Goal: Task Accomplishment & Management: Use online tool/utility

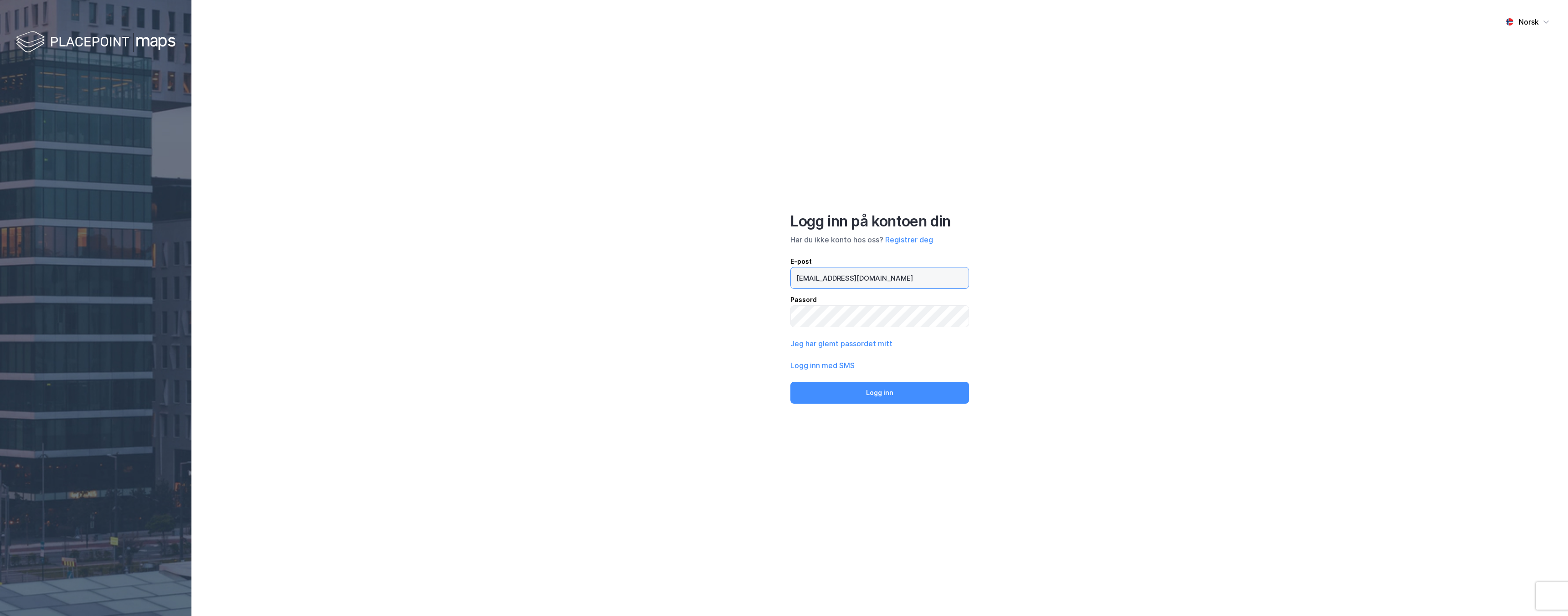
drag, startPoint x: 870, startPoint y: 278, endPoint x: 765, endPoint y: 261, distance: 106.4
click at [765, 261] on div "Norsk Logg inn på kontoen din Har du ikke konto hos oss? Registrer deg E-post […" at bounding box center [880, 308] width 1376 height 616
type input "ahf@placepoint.no"
click at [790, 382] on button "Logg inn" at bounding box center [880, 393] width 179 height 22
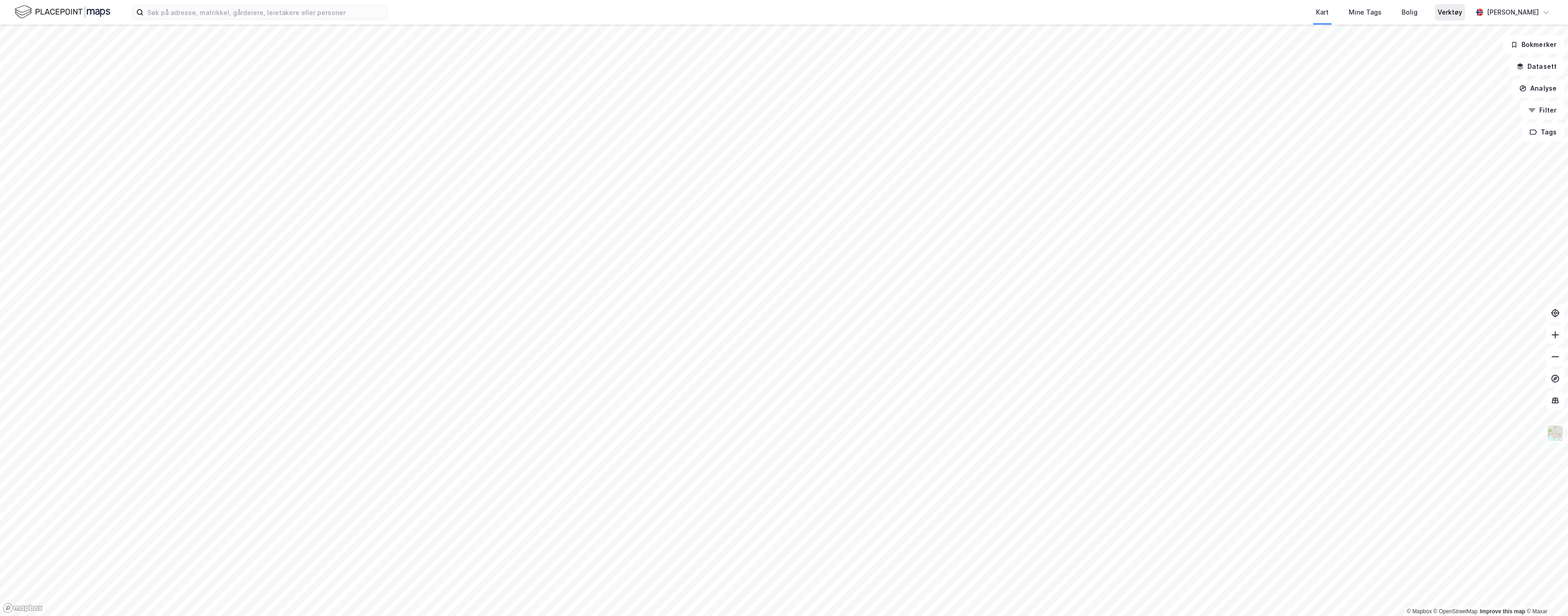
click at [1449, 10] on div "Verktøy" at bounding box center [1450, 12] width 24 height 11
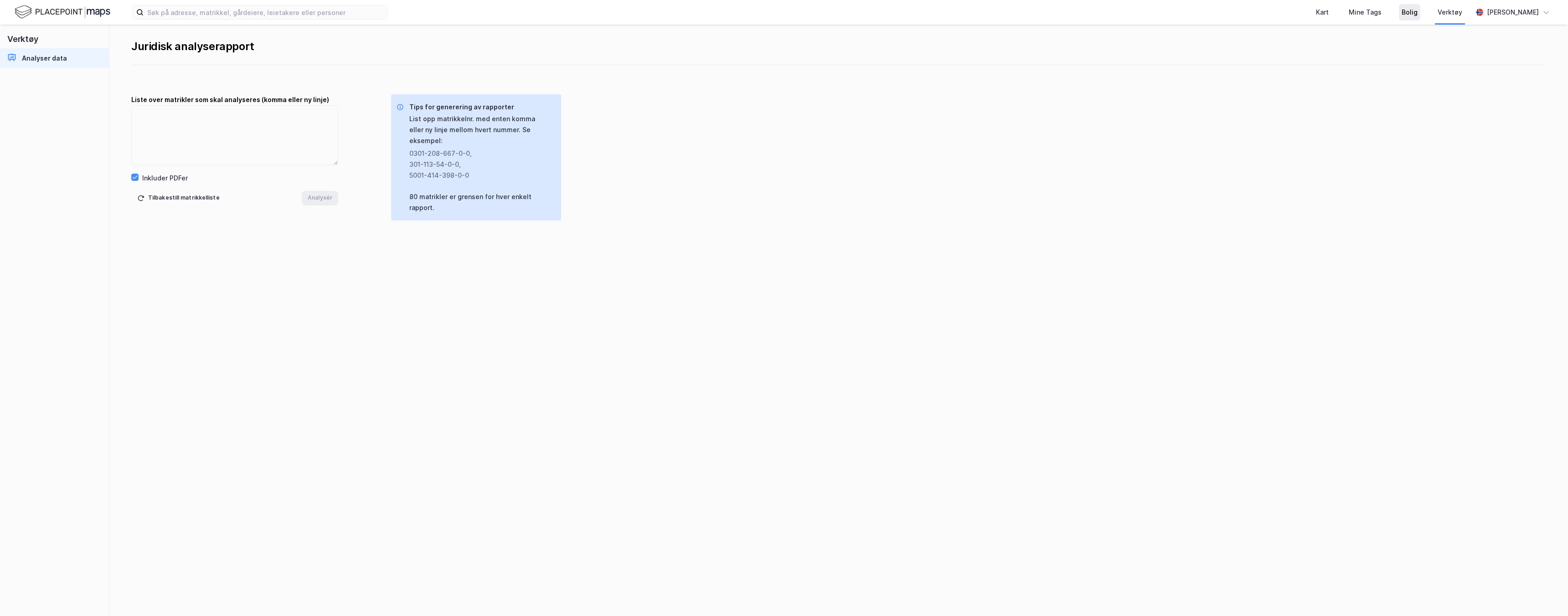
click at [1412, 15] on div "Bolig" at bounding box center [1410, 12] width 16 height 11
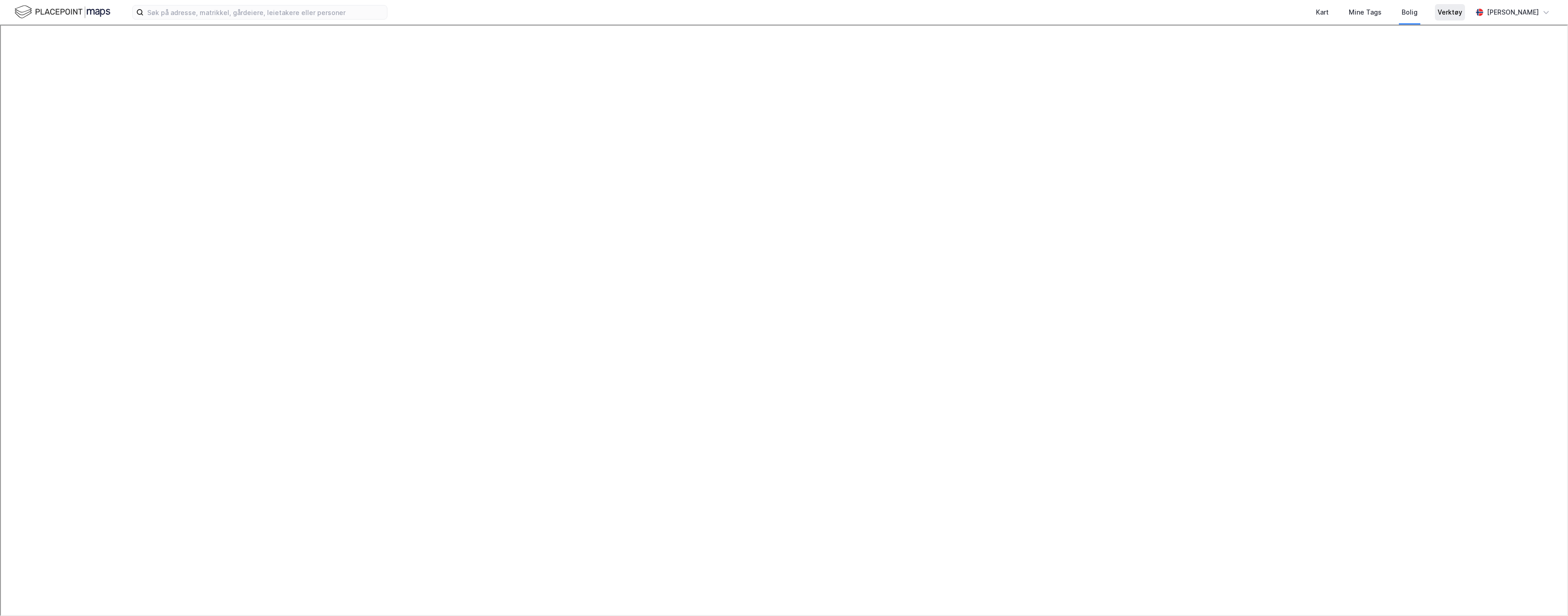
click at [1435, 15] on div "Verktøy" at bounding box center [1449, 12] width 30 height 16
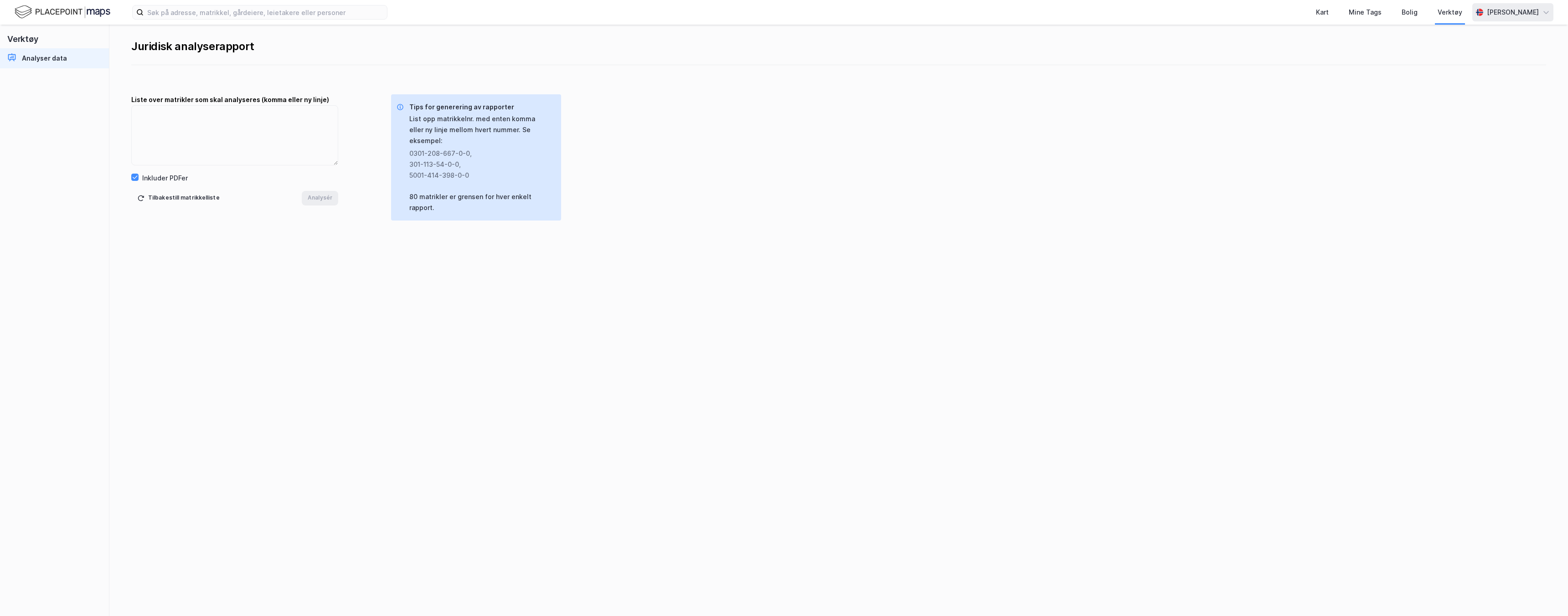
click at [1500, 14] on div "[PERSON_NAME]" at bounding box center [1513, 12] width 52 height 11
click at [77, 12] on img at bounding box center [62, 12] width 96 height 16
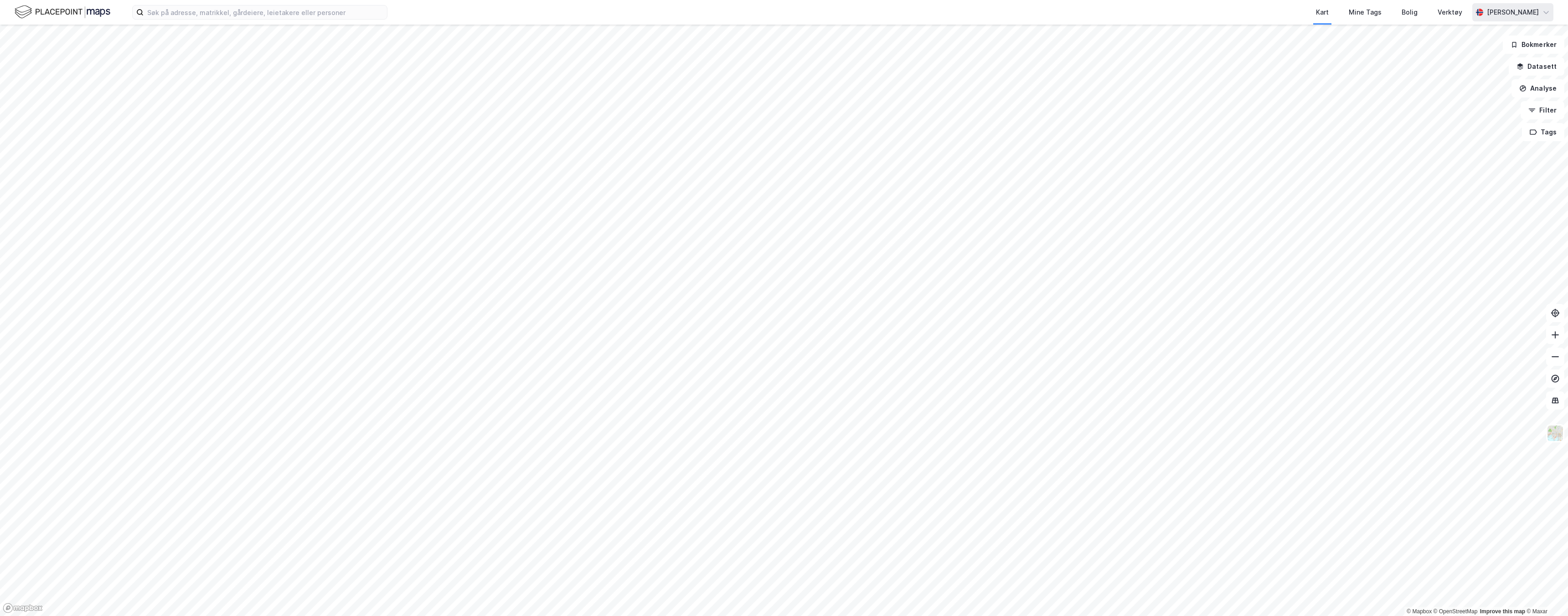
click at [1515, 15] on div "[PERSON_NAME]" at bounding box center [1513, 12] width 52 height 11
